Goal: Information Seeking & Learning: Find contact information

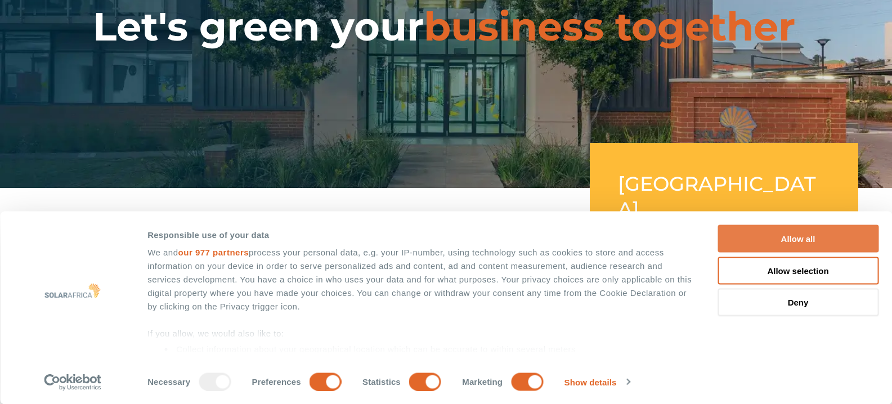
click at [786, 249] on button "Allow all" at bounding box center [798, 239] width 161 height 28
click at [785, 245] on button "Allow all" at bounding box center [798, 239] width 161 height 28
click at [780, 241] on button "Allow all" at bounding box center [798, 239] width 161 height 28
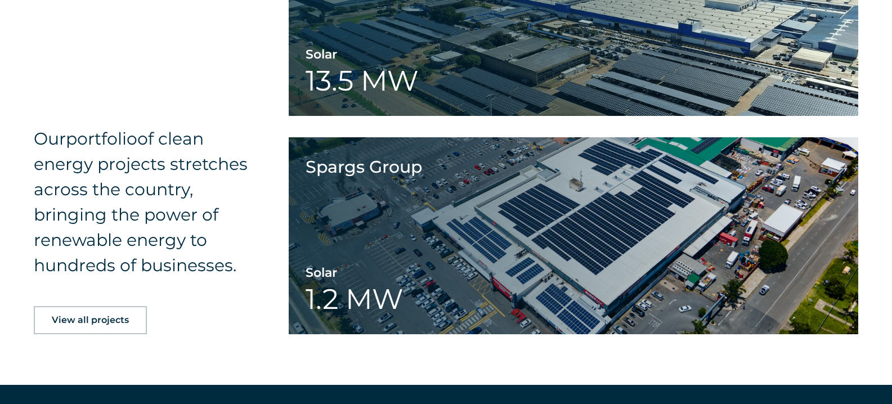
scroll to position [1868, 0]
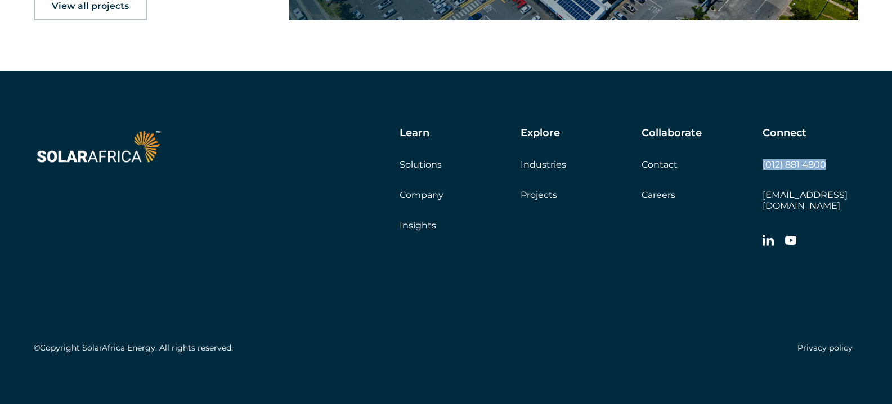
drag, startPoint x: 839, startPoint y: 167, endPoint x: 763, endPoint y: 167, distance: 76.6
click at [763, 167] on div "Connect (012) 881 4800 [EMAIL_ADDRESS][DOMAIN_NAME]" at bounding box center [811, 190] width 96 height 126
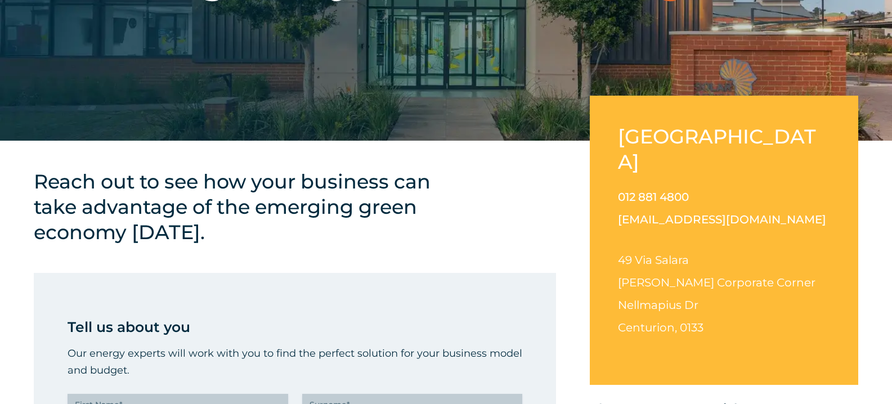
scroll to position [203, 0]
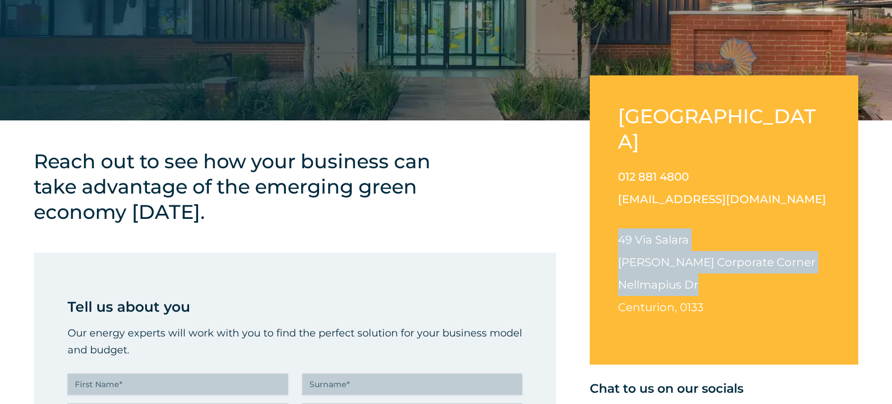
drag, startPoint x: 618, startPoint y: 214, endPoint x: 744, endPoint y: 260, distance: 134.1
click at [744, 260] on div "[GEOGRAPHIC_DATA] 012 881 4800 [EMAIL_ADDRESS][DOMAIN_NAME] [STREET_ADDRESS][PE…" at bounding box center [724, 219] width 269 height 289
copy p "[STREET_ADDRESS] [PERSON_NAME] Corporate Corner Nellmapius Dr"
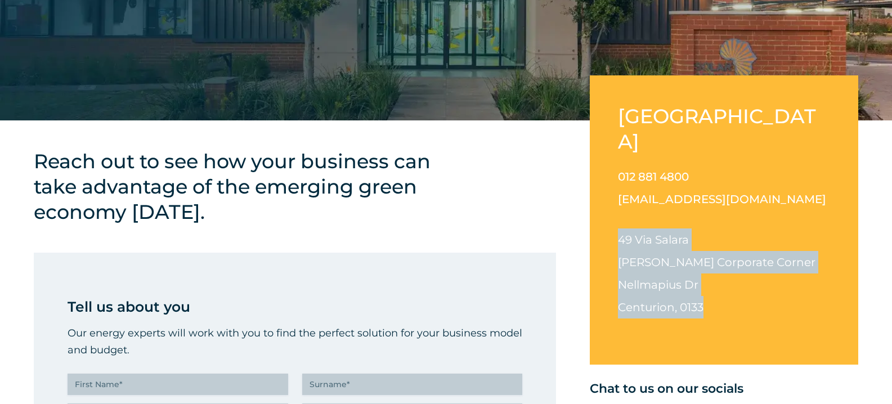
drag, startPoint x: 615, startPoint y: 214, endPoint x: 739, endPoint y: 288, distance: 144.4
click at [739, 288] on div "[GEOGRAPHIC_DATA] 012 881 4800 [EMAIL_ADDRESS][DOMAIN_NAME] [STREET_ADDRESS][PE…" at bounding box center [724, 219] width 269 height 289
copy p "[STREET_ADDRESS][PERSON_NAME][PERSON_NAME]"
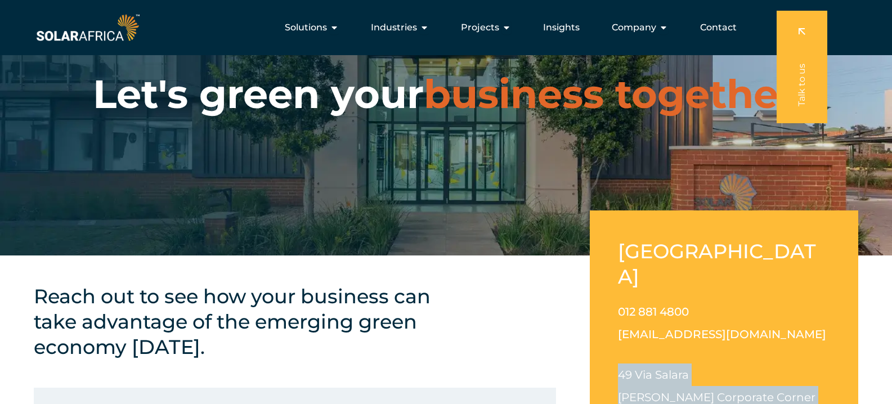
scroll to position [0, 0]
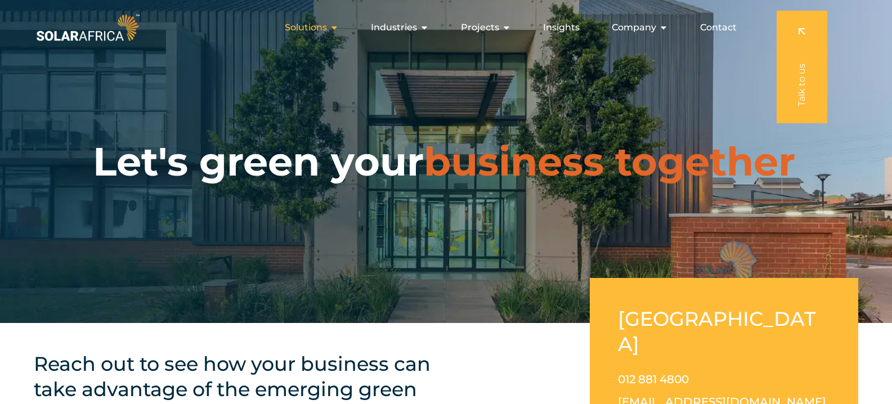
click at [333, 28] on icon "Menu" at bounding box center [334, 27] width 9 height 9
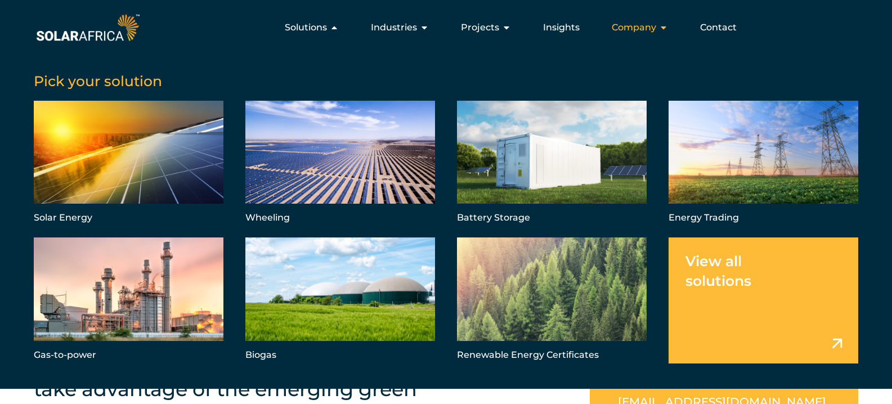
click at [648, 25] on span "Company" at bounding box center [634, 28] width 44 height 14
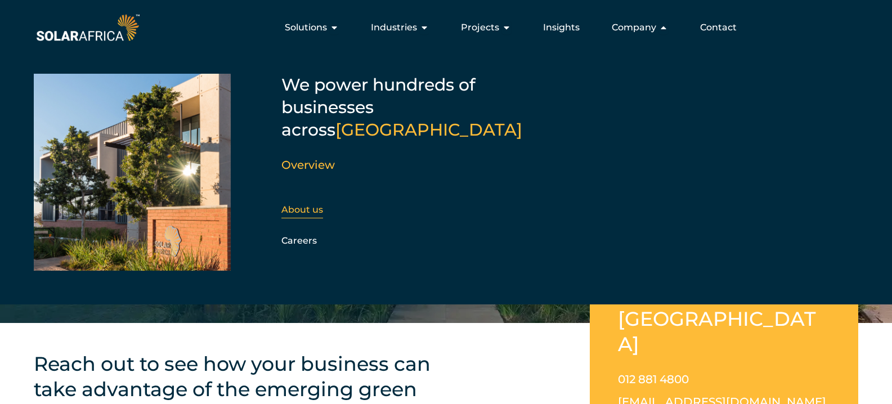
click at [307, 204] on link "About us" at bounding box center [302, 209] width 42 height 11
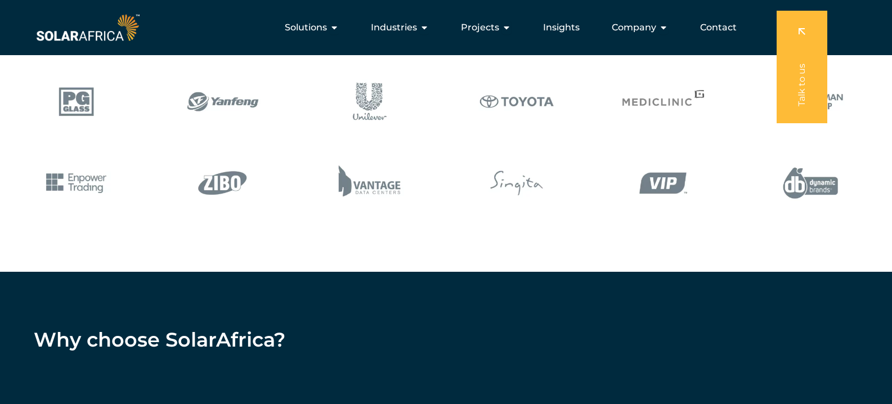
scroll to position [1284, 0]
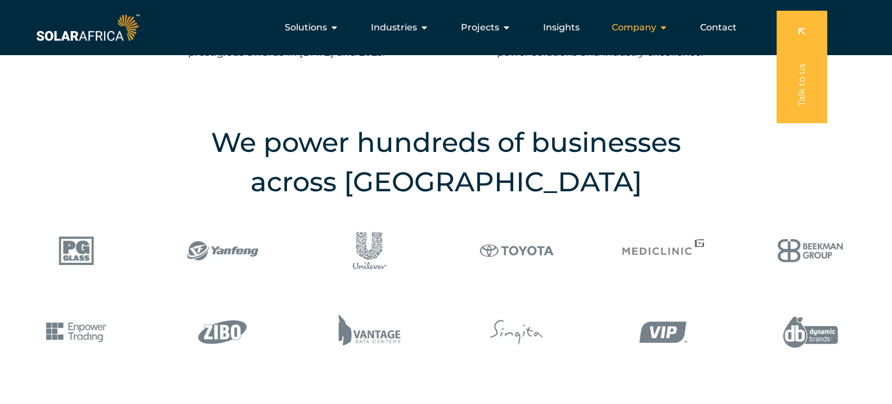
click at [660, 31] on icon "Menu" at bounding box center [663, 27] width 9 height 9
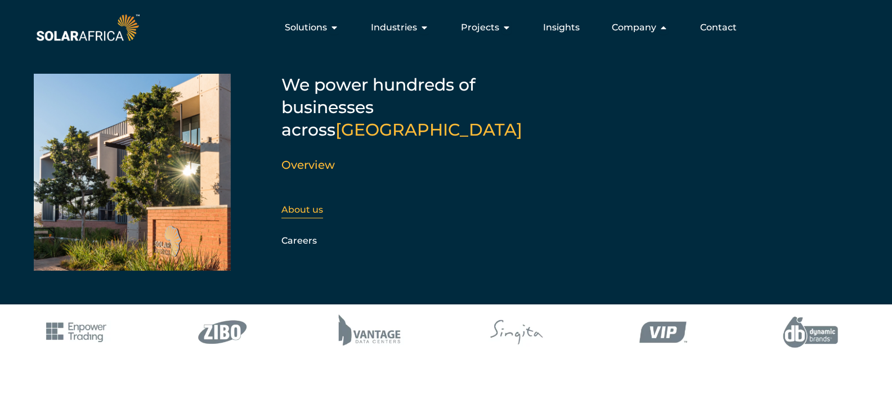
click at [307, 204] on link "About us" at bounding box center [302, 209] width 42 height 11
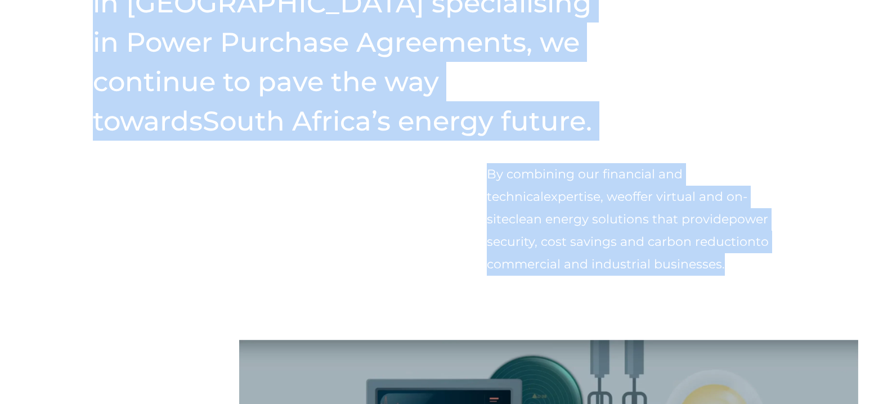
scroll to position [591, 0]
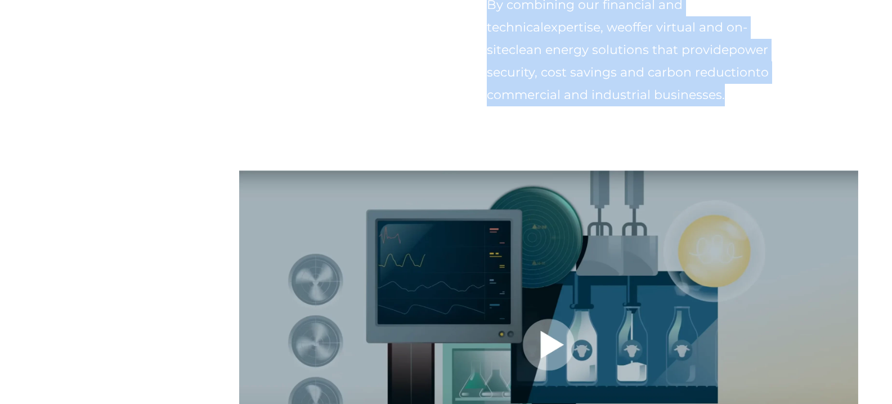
drag, startPoint x: 84, startPoint y: 114, endPoint x: 633, endPoint y: 101, distance: 549.1
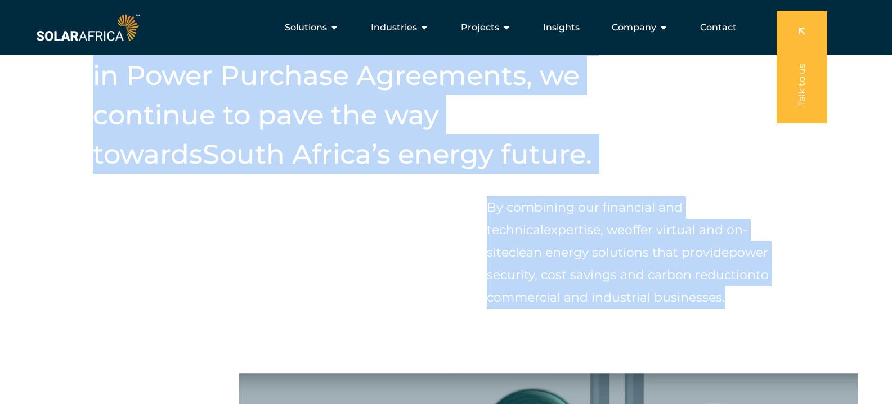
copy div "Starting as one of the only companies in South Africa specialising in Power Pur…"
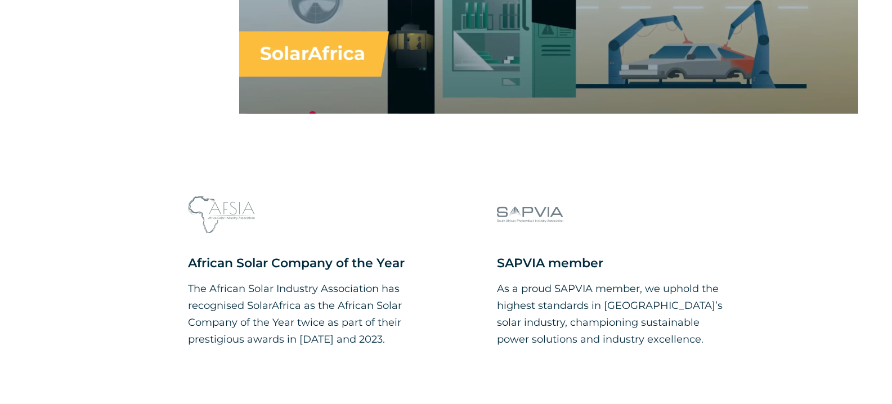
scroll to position [1064, 0]
